Goal: Information Seeking & Learning: Learn about a topic

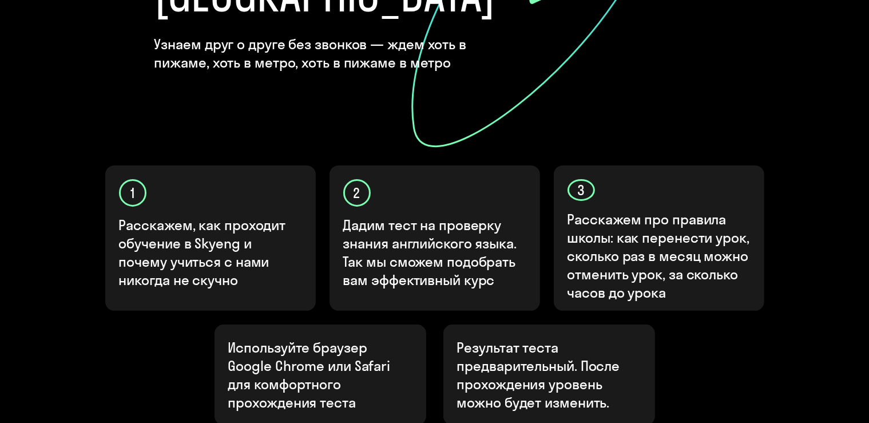
scroll to position [302, 0]
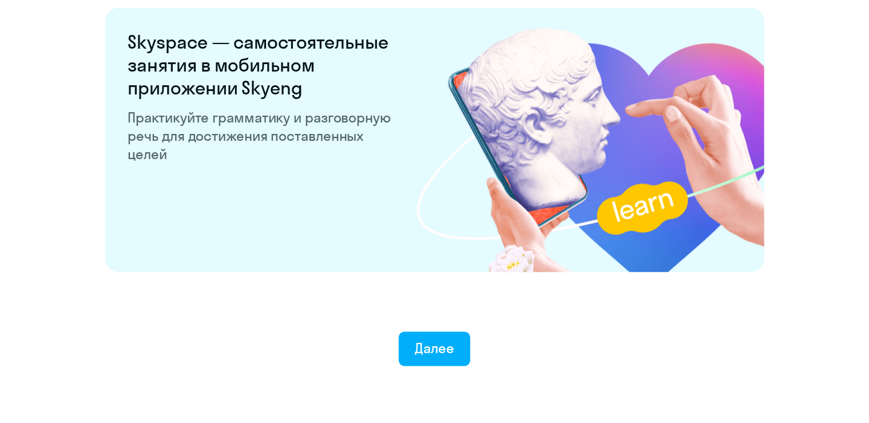
scroll to position [2229, 0]
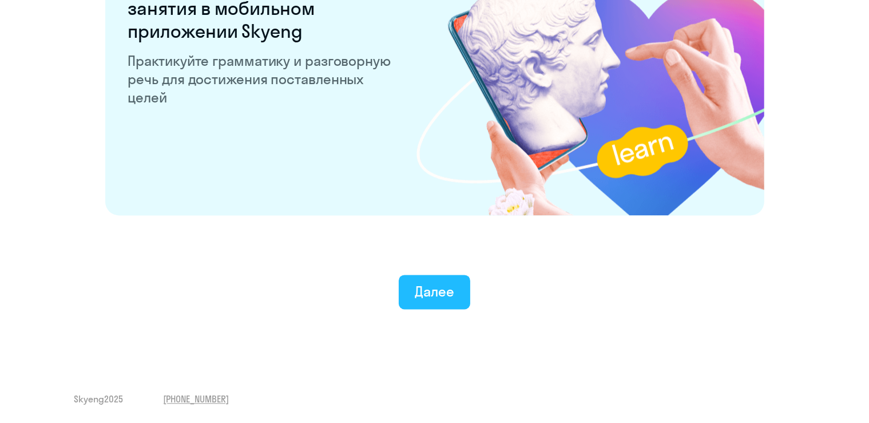
click at [450, 291] on div "Далее" at bounding box center [434, 291] width 39 height 18
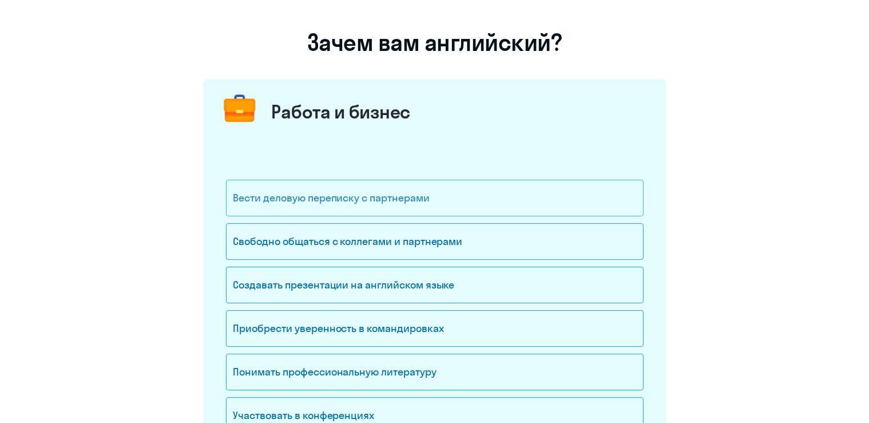
scroll to position [121, 0]
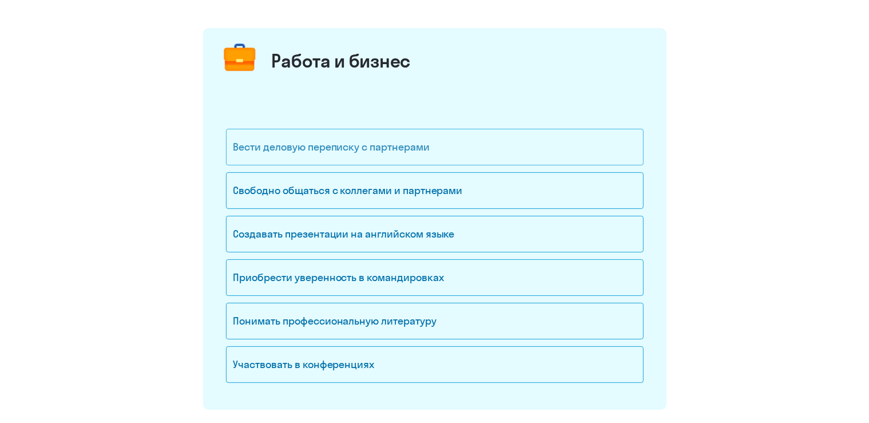
click at [361, 157] on div "Вести деловую переписку с партнерами" at bounding box center [435, 147] width 418 height 37
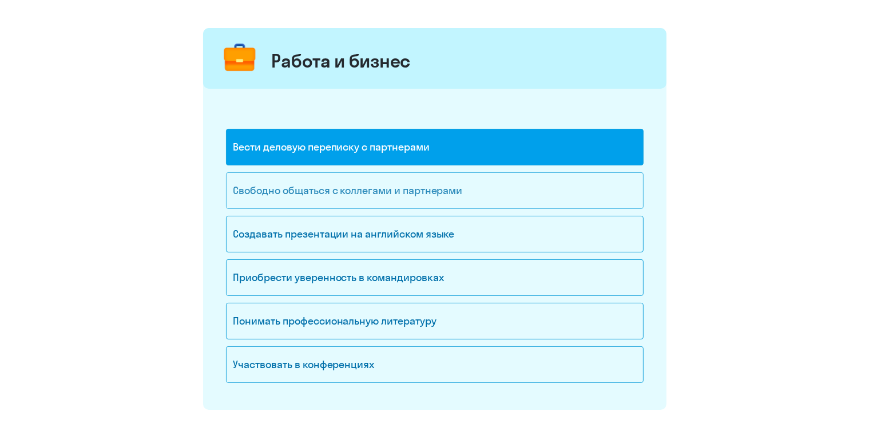
click at [359, 199] on div "Свободно общаться с коллегами и партнерами" at bounding box center [435, 190] width 418 height 37
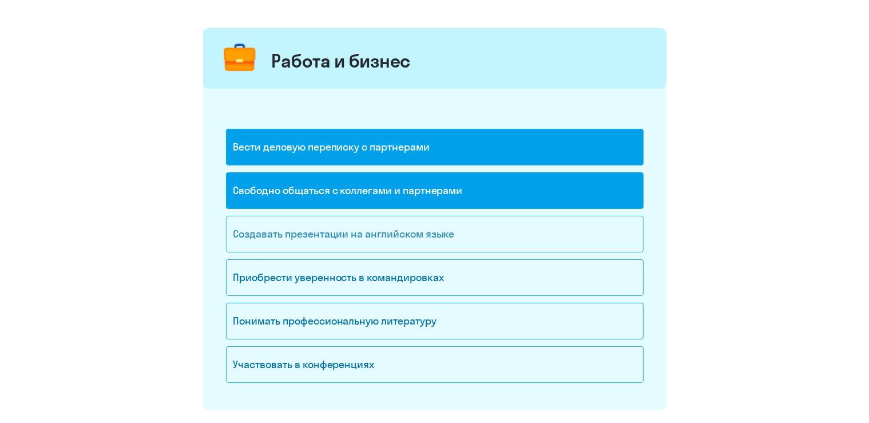
click at [359, 235] on div "Создавать презентации на английском языке" at bounding box center [435, 234] width 418 height 37
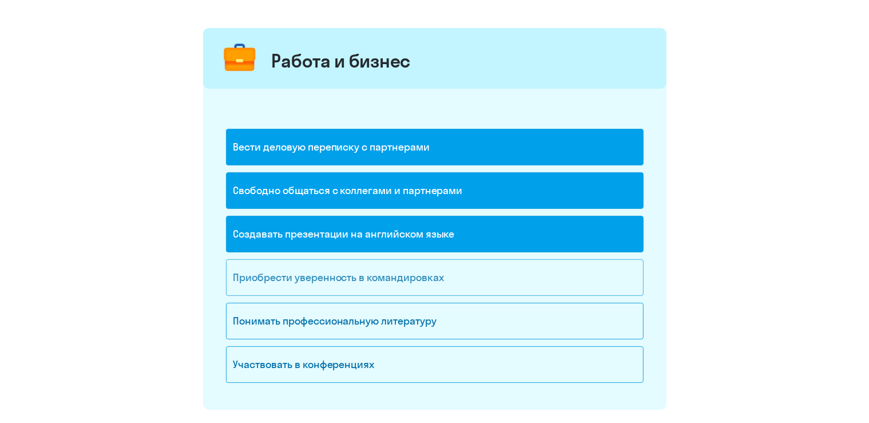
click at [408, 273] on div "Приобрести уверенность в командировках" at bounding box center [435, 277] width 418 height 37
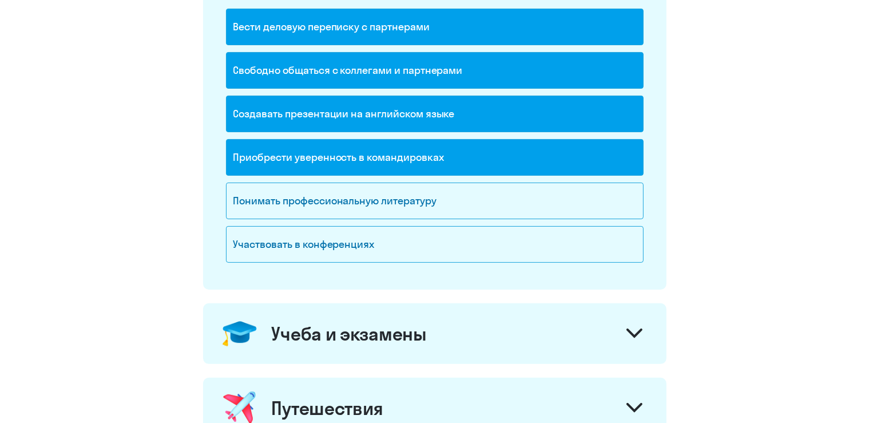
scroll to position [241, 0]
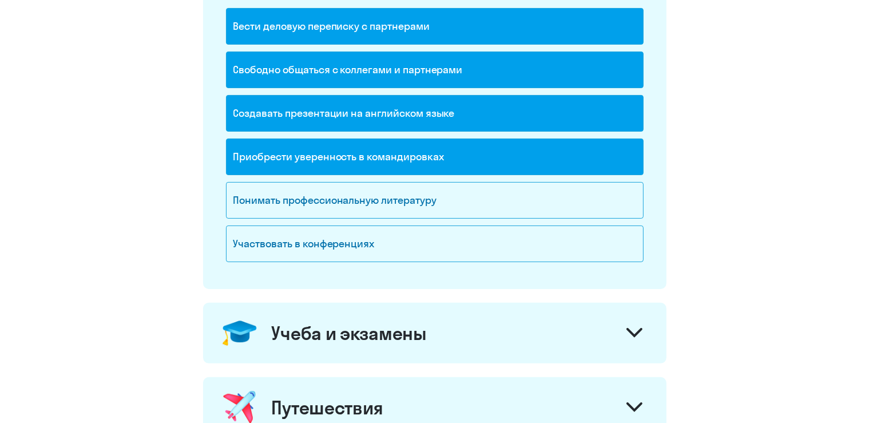
click at [425, 120] on div "Создавать презентации на английском языке" at bounding box center [435, 113] width 418 height 37
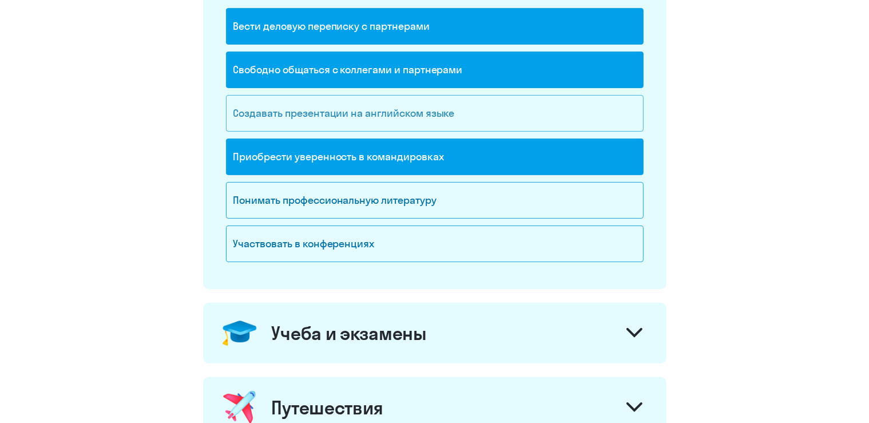
click at [458, 114] on div "Создавать презентации на английском языке" at bounding box center [435, 113] width 418 height 37
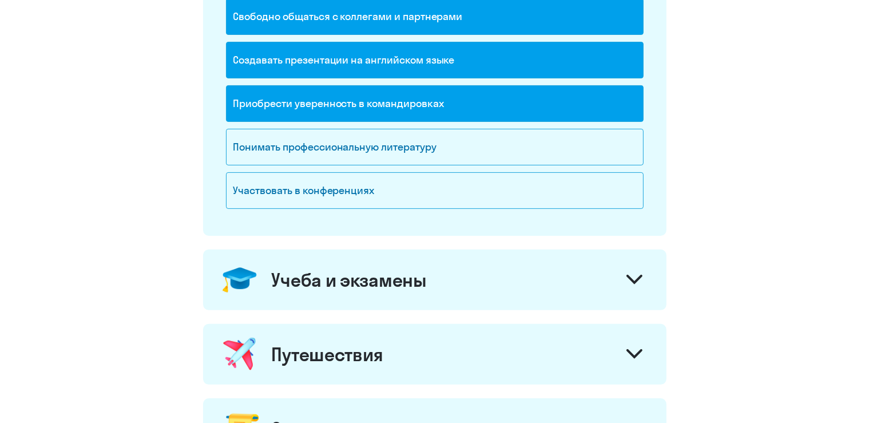
scroll to position [423, 0]
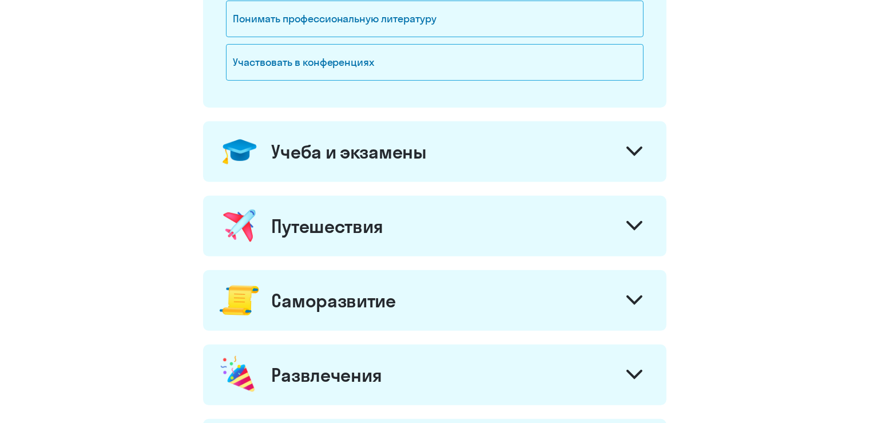
click at [475, 157] on div "Учеба и экзамены" at bounding box center [434, 151] width 463 height 61
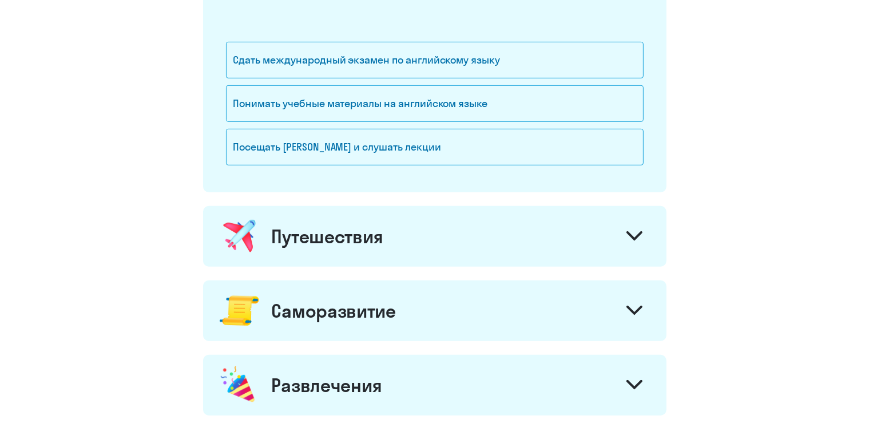
scroll to position [604, 0]
click at [441, 218] on div "Путешествия" at bounding box center [434, 235] width 463 height 61
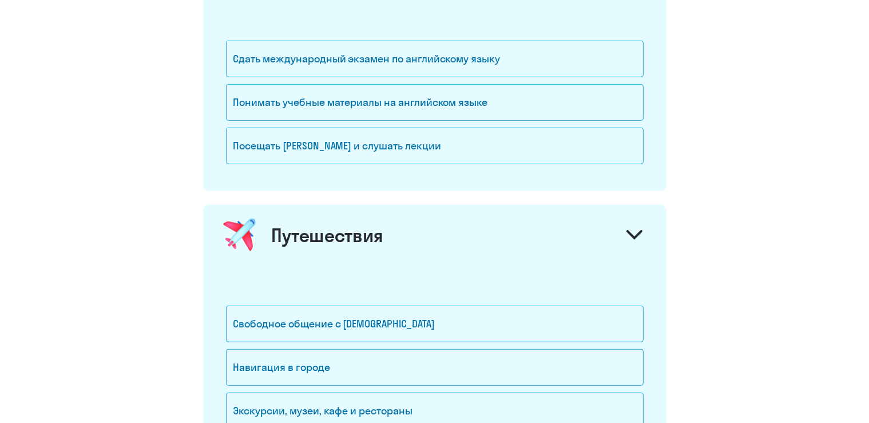
scroll to position [664, 0]
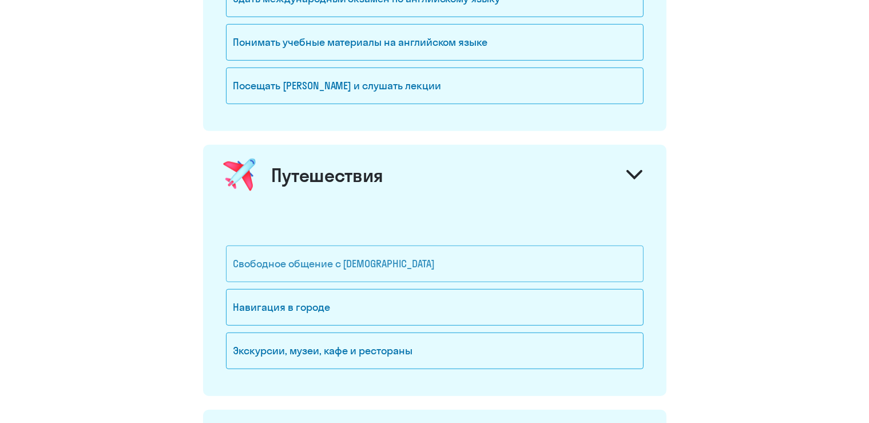
click at [427, 261] on div "Свободное общение с [DEMOGRAPHIC_DATA]" at bounding box center [435, 263] width 418 height 37
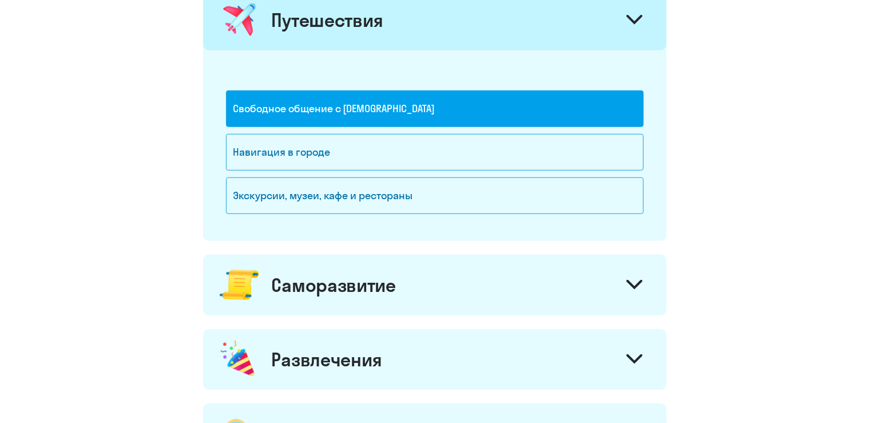
scroll to position [846, 0]
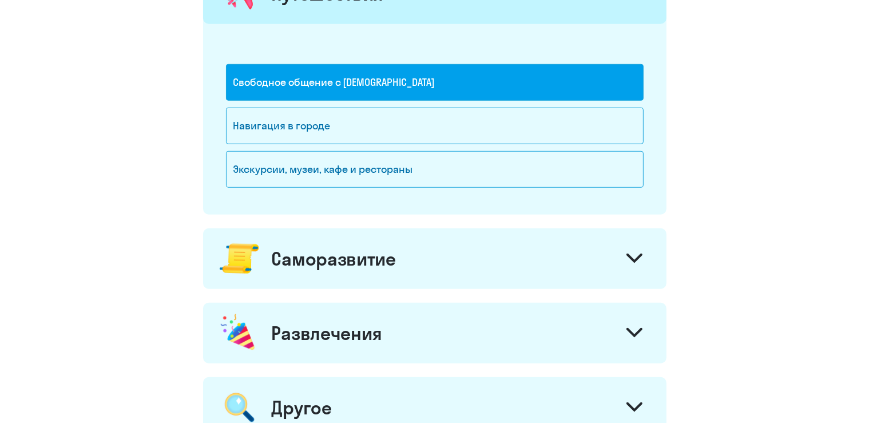
click at [427, 261] on div "Саморазвитие" at bounding box center [434, 258] width 463 height 61
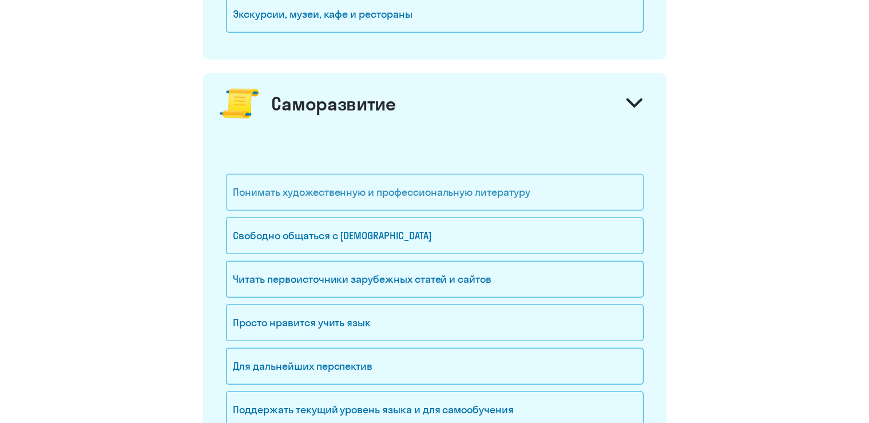
scroll to position [1027, 0]
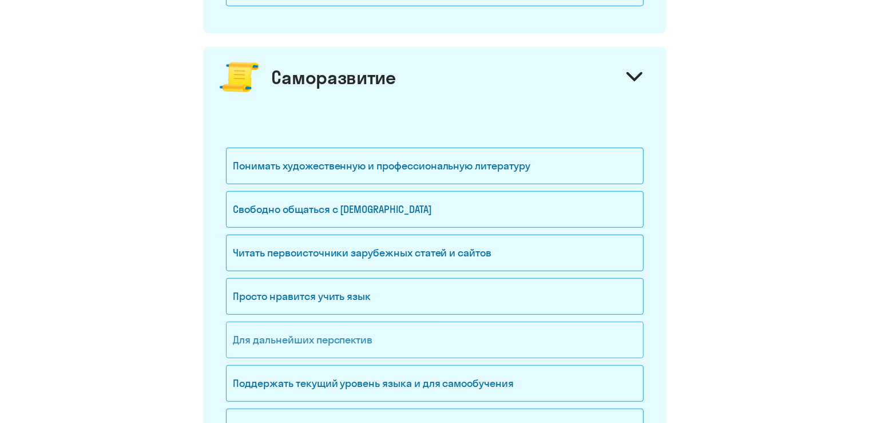
click at [388, 331] on div "Для дальнейших перспектив" at bounding box center [435, 340] width 418 height 37
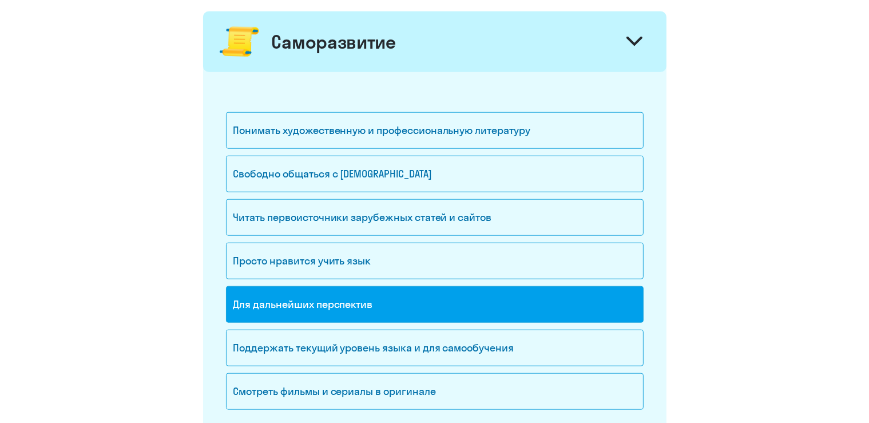
scroll to position [1087, 0]
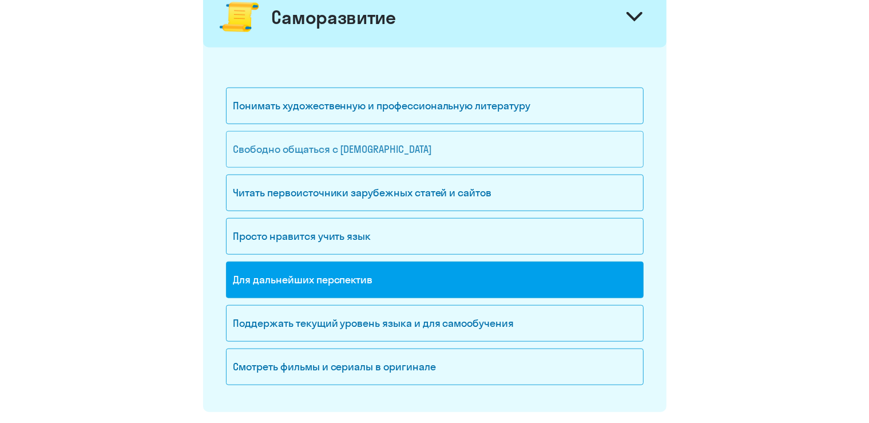
click at [288, 154] on div "Свободно общаться с [DEMOGRAPHIC_DATA]" at bounding box center [435, 149] width 418 height 37
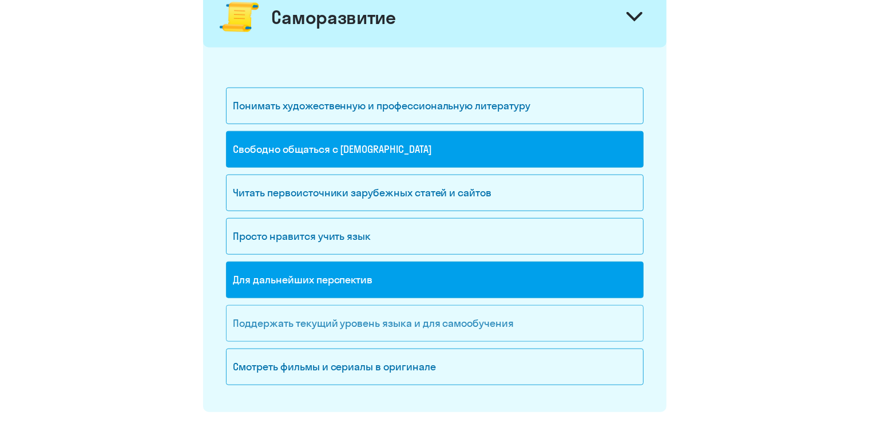
click at [286, 327] on div "Поддержать текущий уровень языка и для cамообучения" at bounding box center [435, 323] width 418 height 37
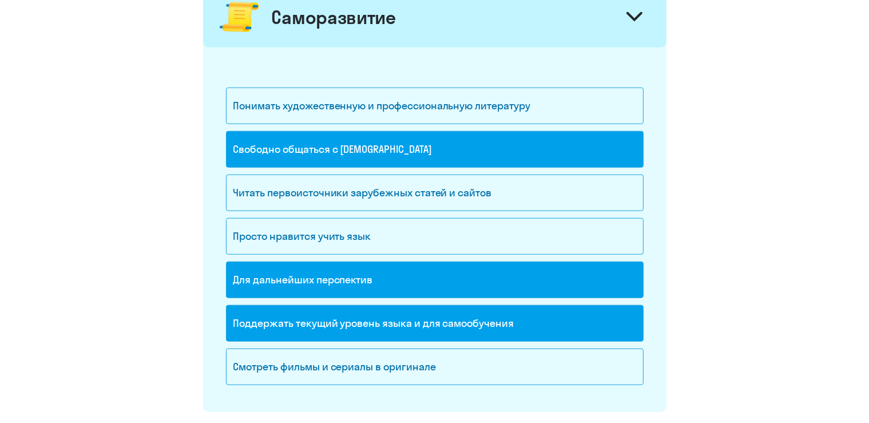
click at [286, 327] on div "Поддержать текущий уровень языка и для cамообучения" at bounding box center [435, 323] width 418 height 37
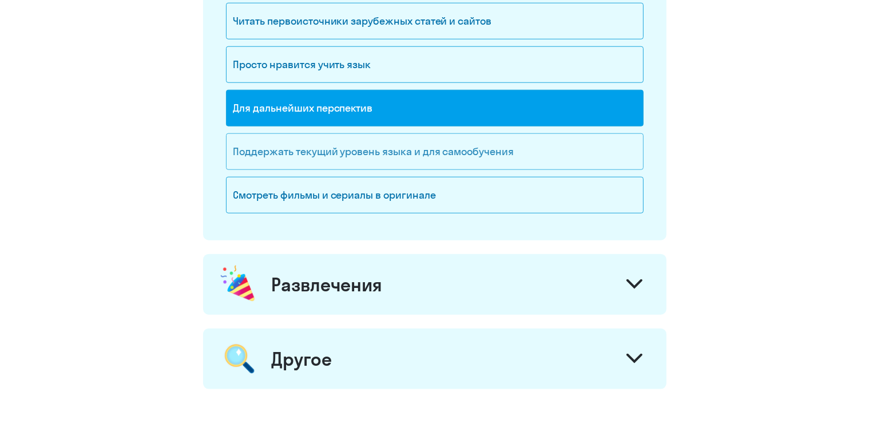
scroll to position [1268, 0]
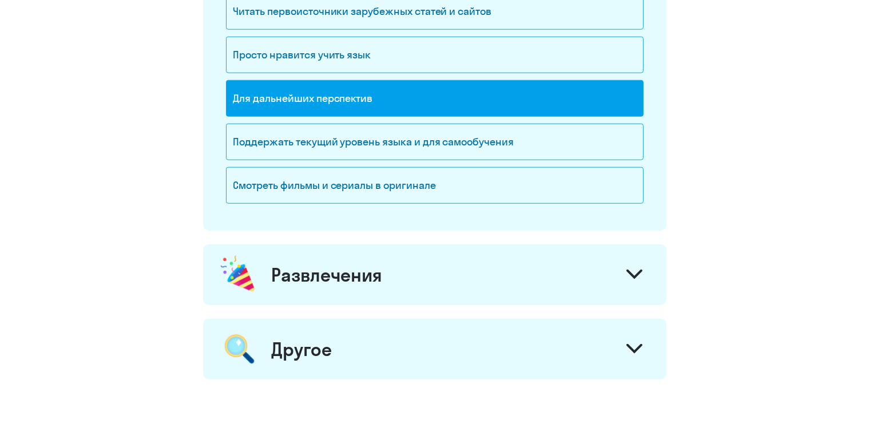
click at [297, 290] on div "Развлечения" at bounding box center [434, 274] width 463 height 61
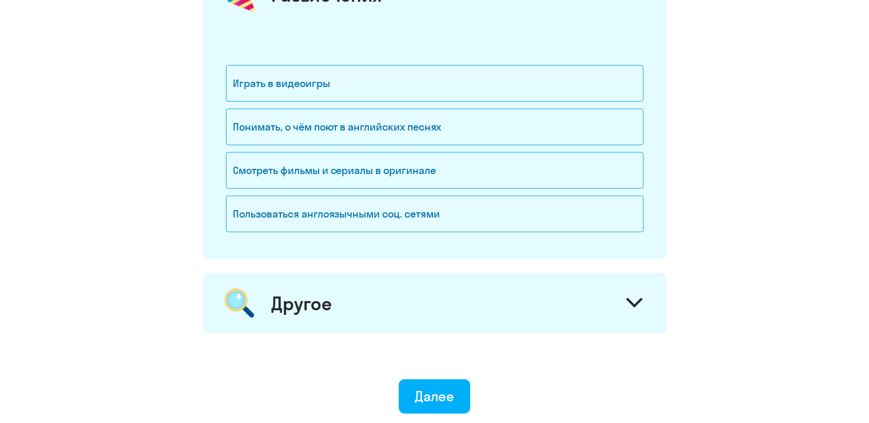
scroll to position [1571, 0]
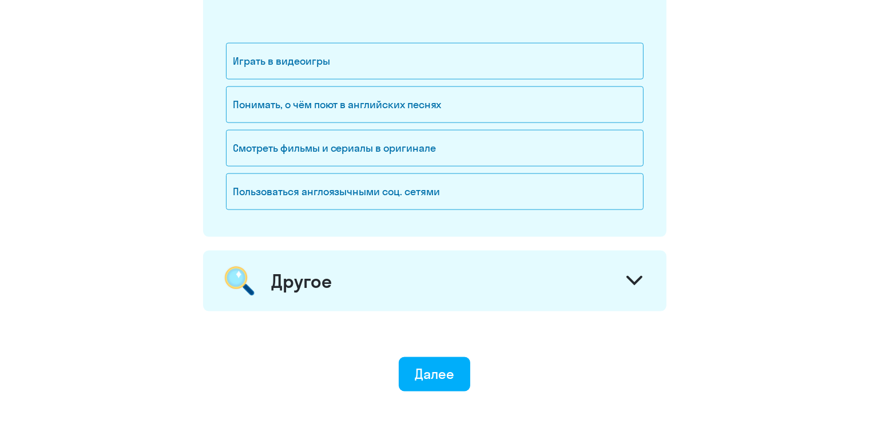
click at [297, 290] on div "Другое" at bounding box center [434, 281] width 463 height 61
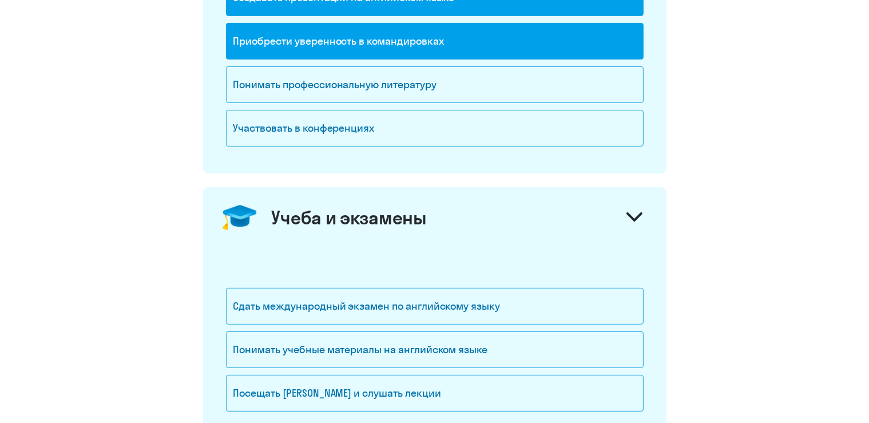
scroll to position [362, 0]
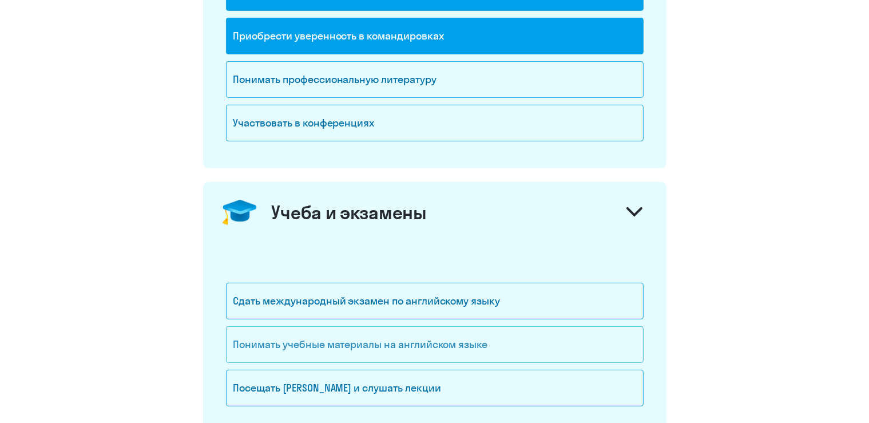
click at [491, 347] on div "Понимать учебные материалы на английском языке" at bounding box center [435, 344] width 418 height 37
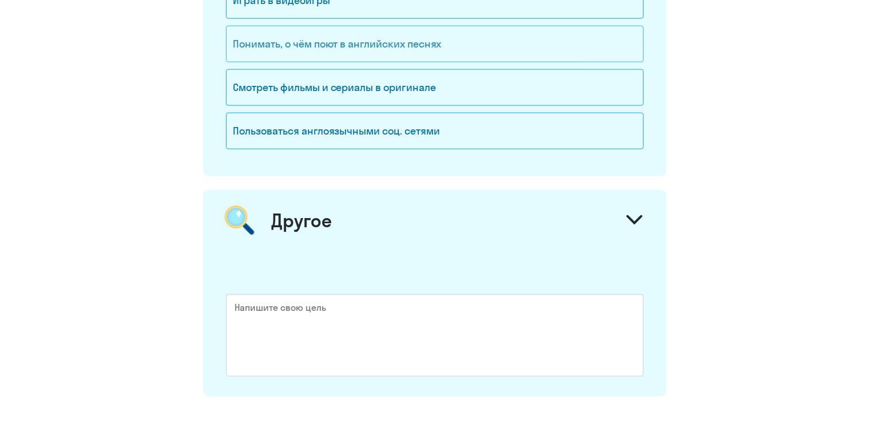
scroll to position [1789, 0]
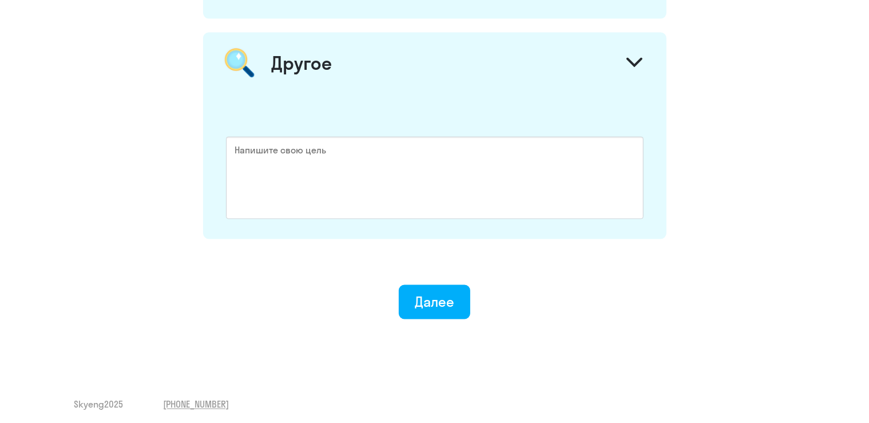
click at [430, 296] on div "Далее" at bounding box center [434, 301] width 39 height 18
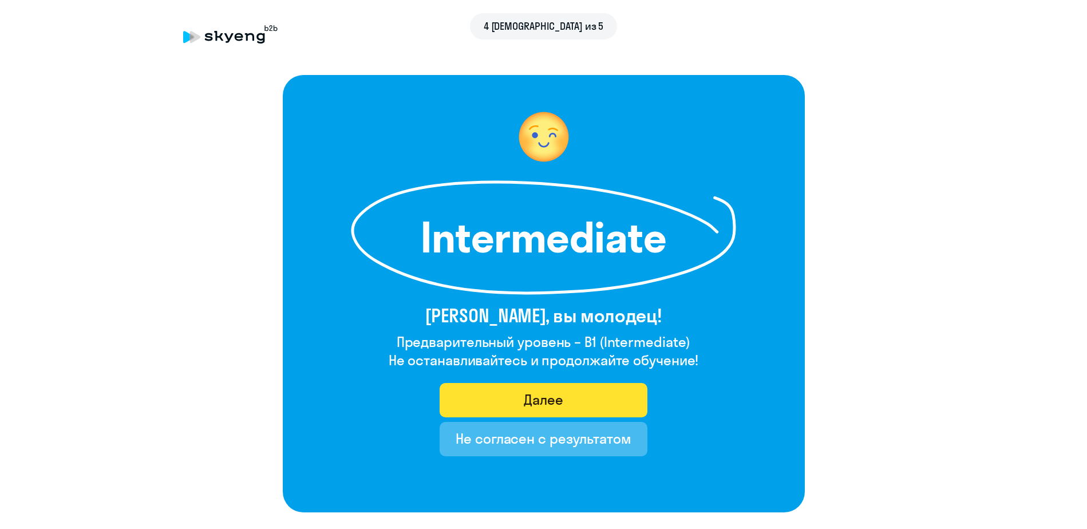
click at [568, 403] on button "Далее" at bounding box center [543, 400] width 208 height 34
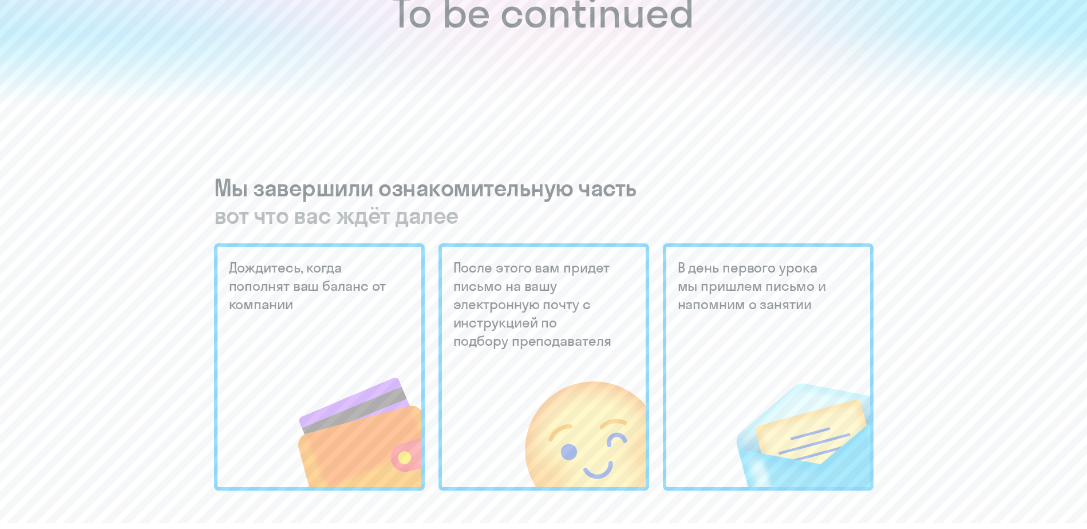
scroll to position [525, 0]
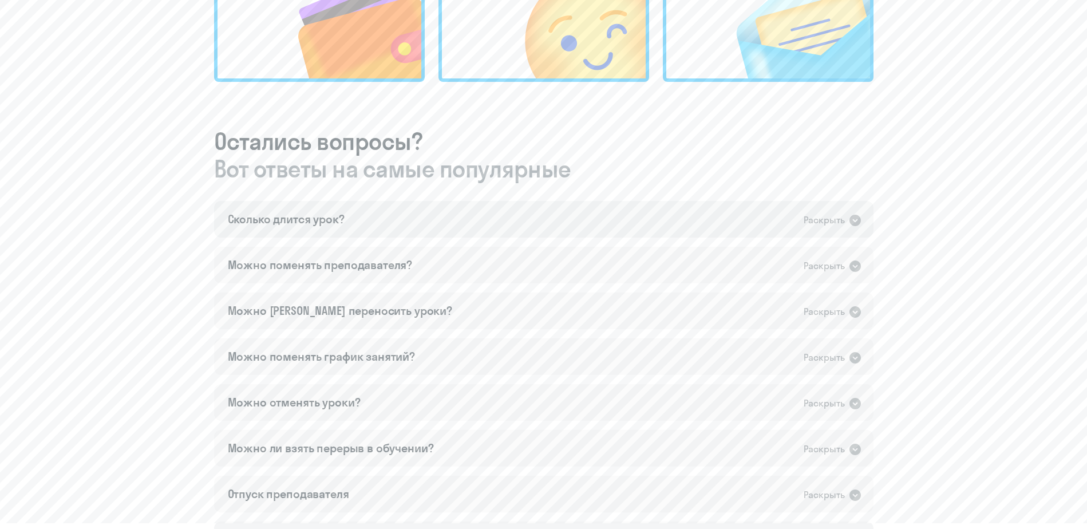
click at [852, 221] on icon at bounding box center [854, 220] width 11 height 11
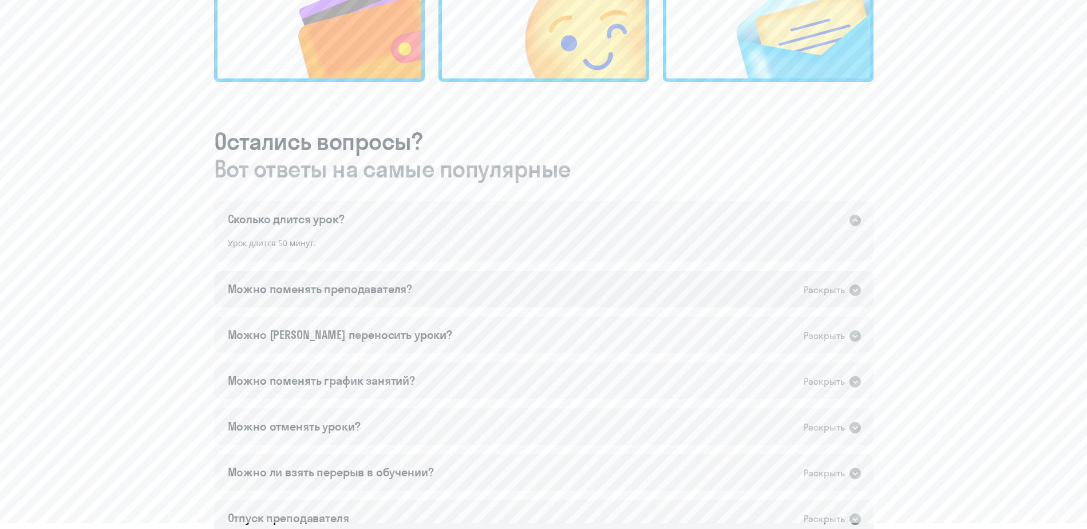
click at [855, 292] on icon at bounding box center [854, 289] width 11 height 11
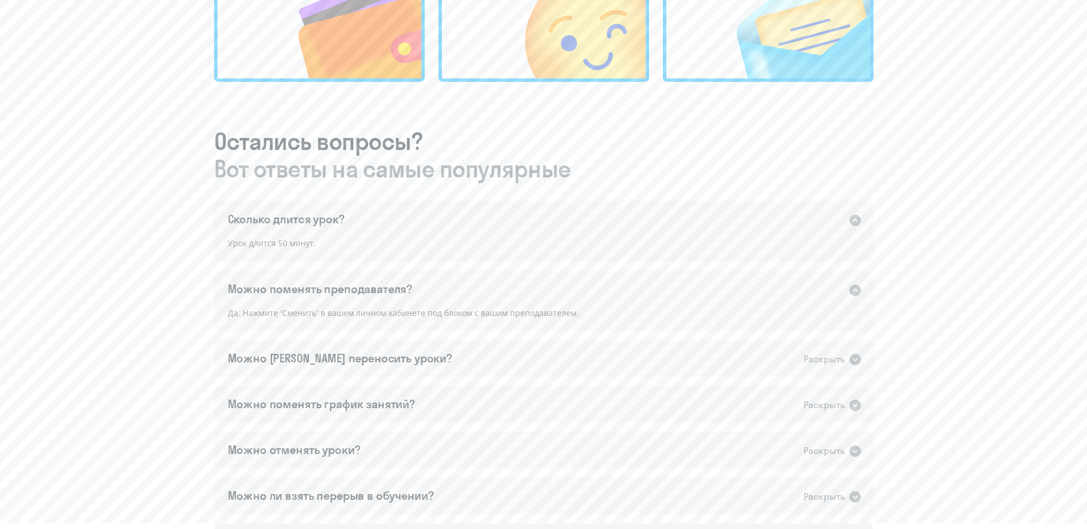
scroll to position [584, 0]
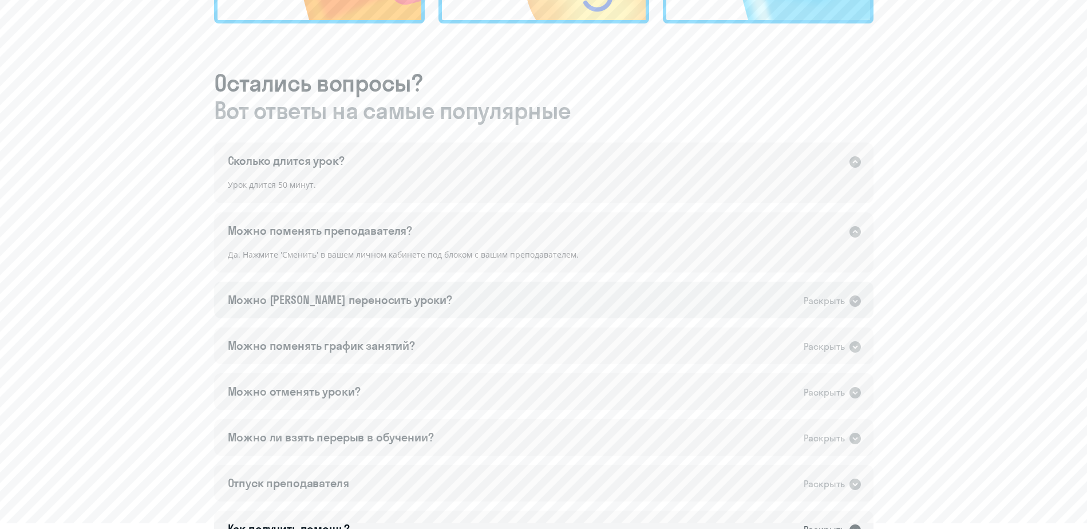
click at [851, 304] on icon at bounding box center [854, 300] width 11 height 11
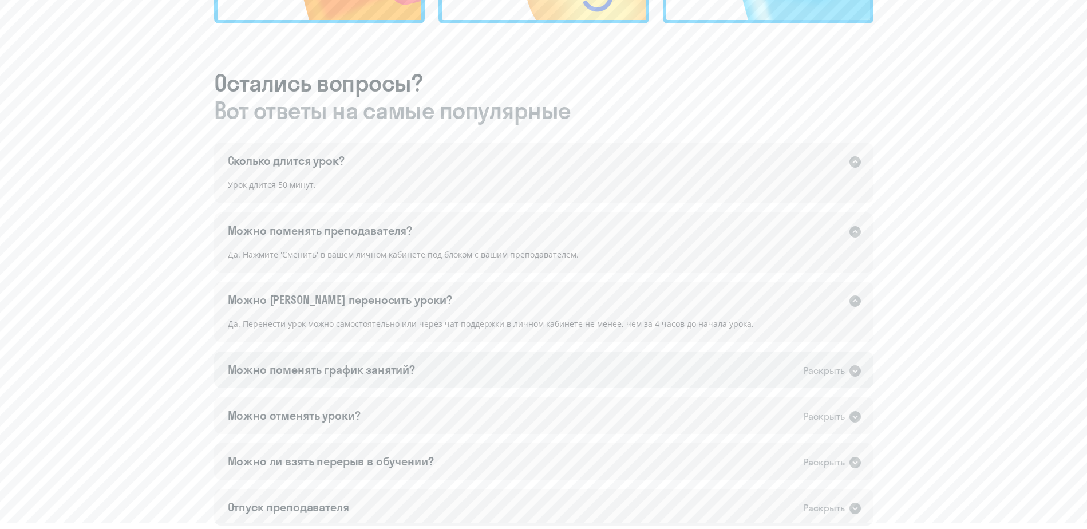
click at [851, 374] on icon at bounding box center [854, 370] width 11 height 11
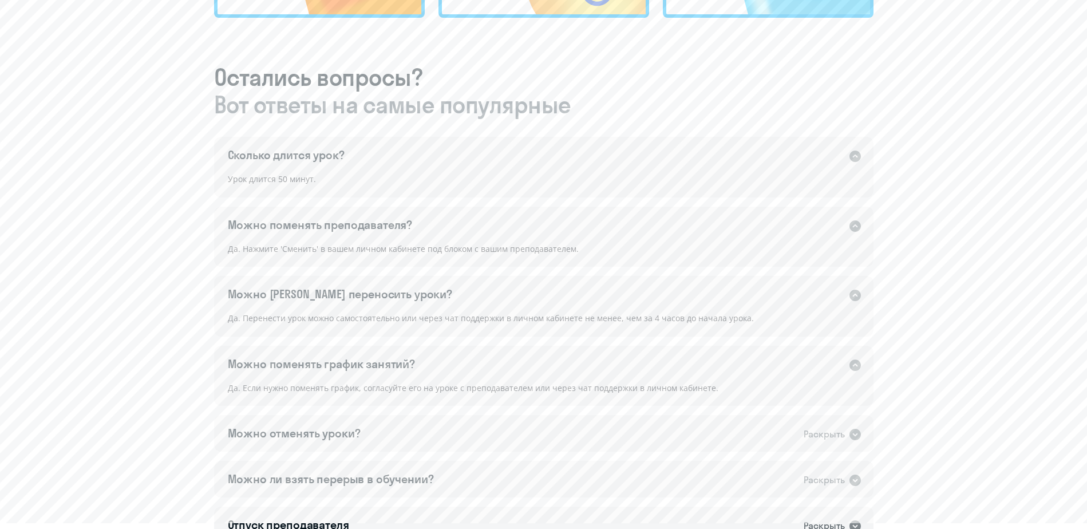
scroll to position [642, 0]
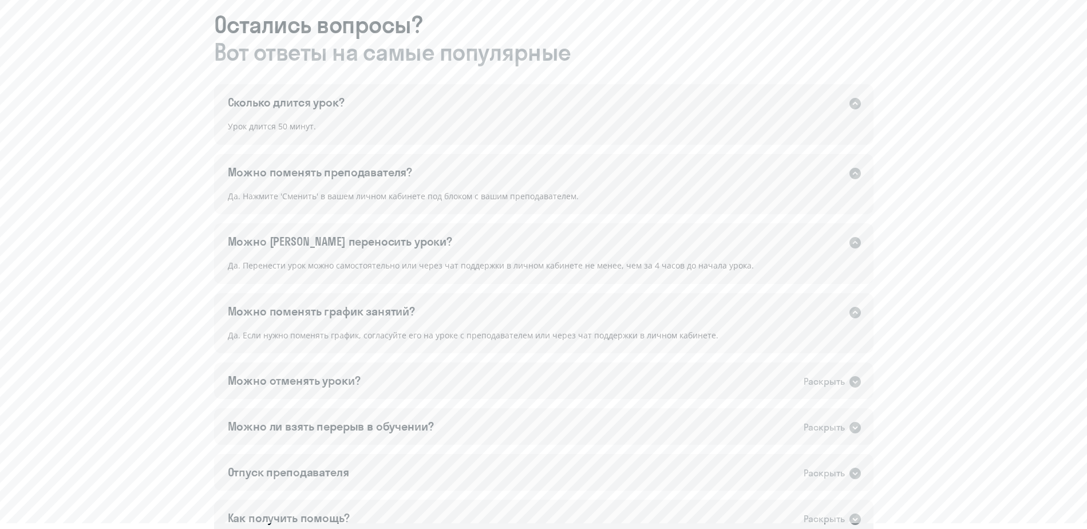
click at [849, 376] on icon at bounding box center [855, 382] width 14 height 14
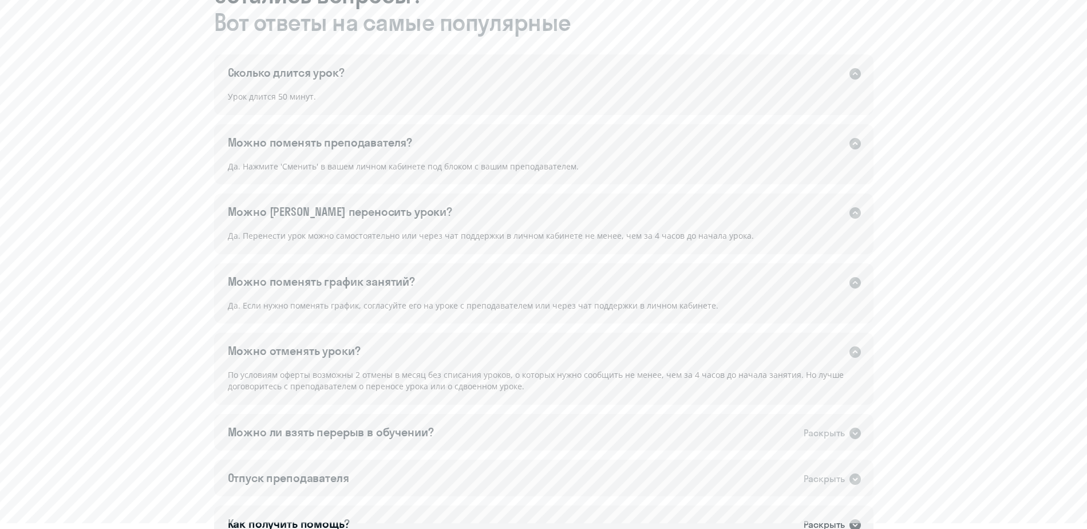
scroll to position [700, 0]
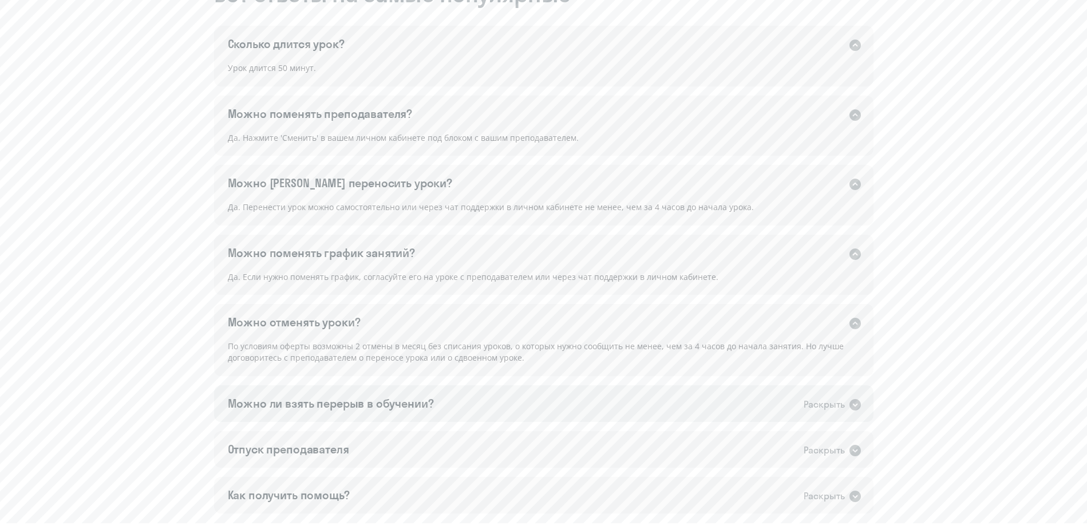
click at [856, 410] on icon at bounding box center [855, 405] width 14 height 14
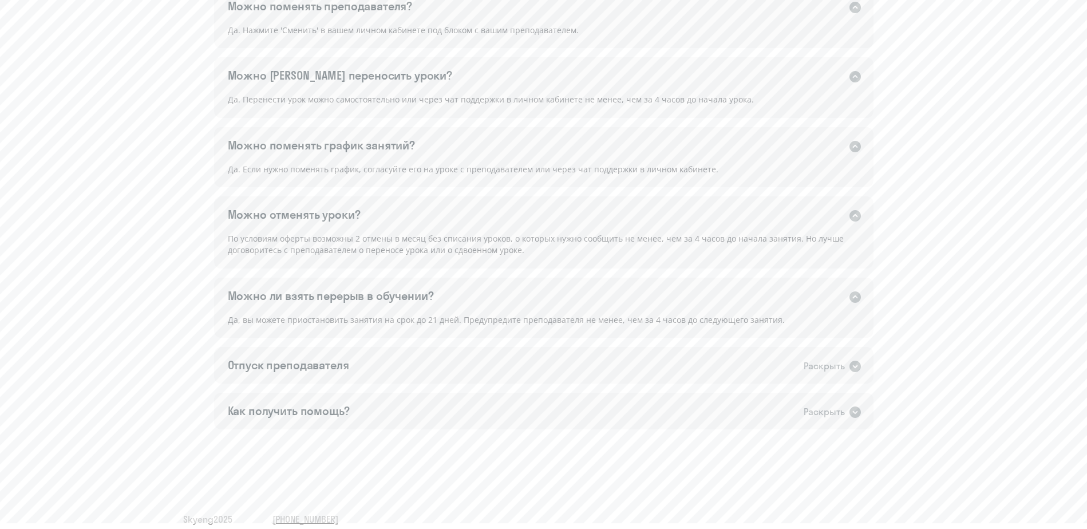
scroll to position [817, 0]
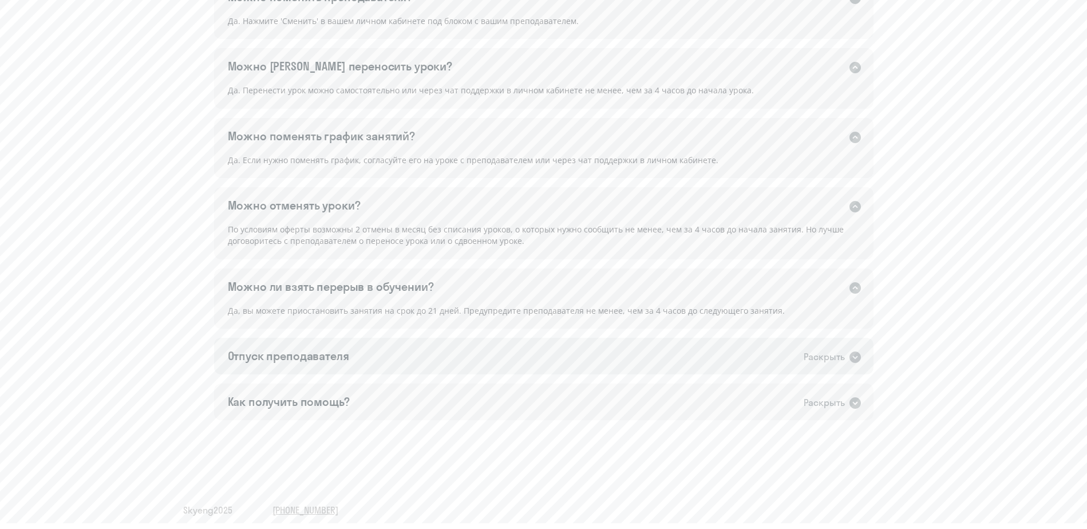
click at [856, 362] on icon at bounding box center [854, 356] width 11 height 11
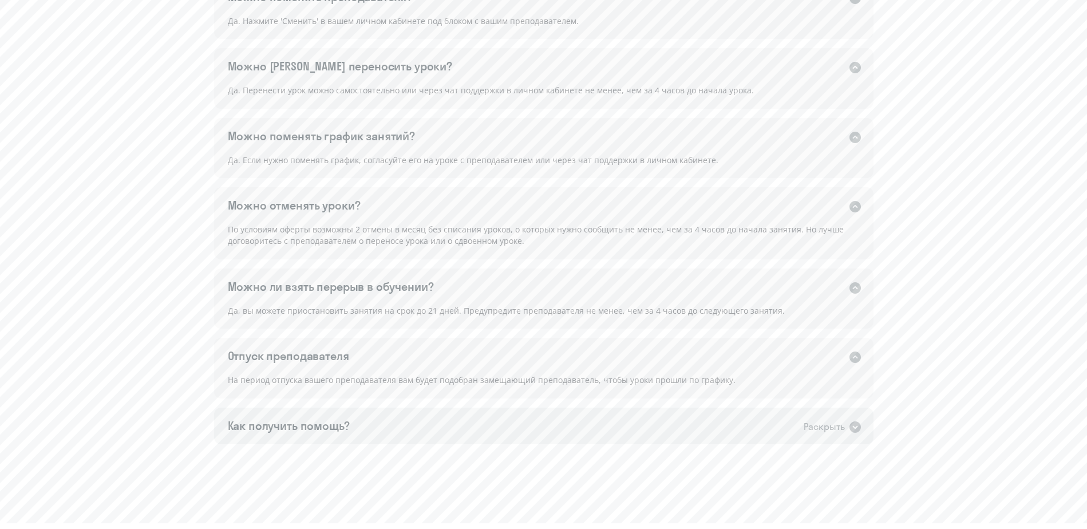
click at [864, 422] on div "Как получить помощь? Раскрыть" at bounding box center [543, 425] width 659 height 37
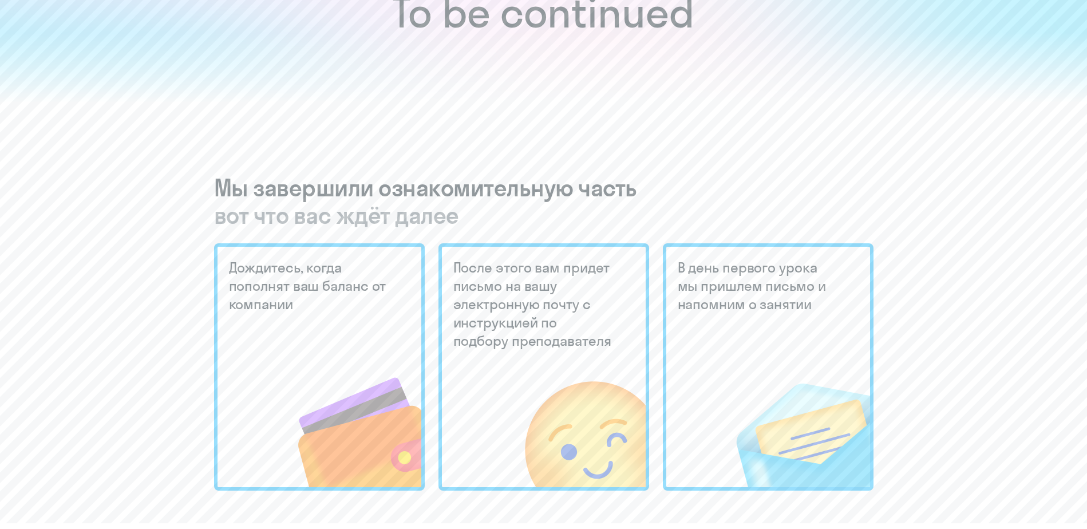
scroll to position [0, 0]
